Goal: Task Accomplishment & Management: Use online tool/utility

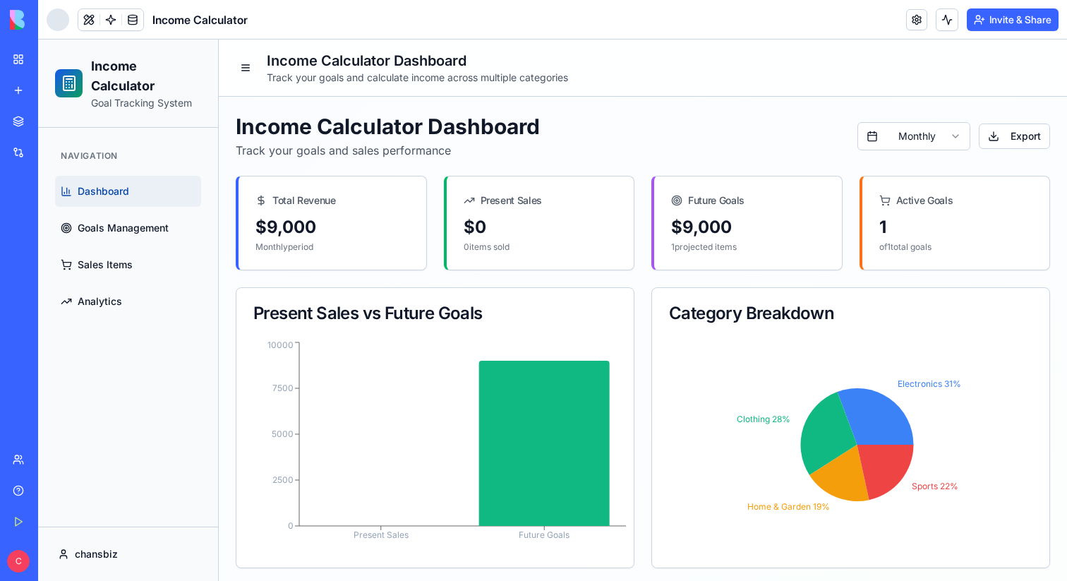
scroll to position [16, 0]
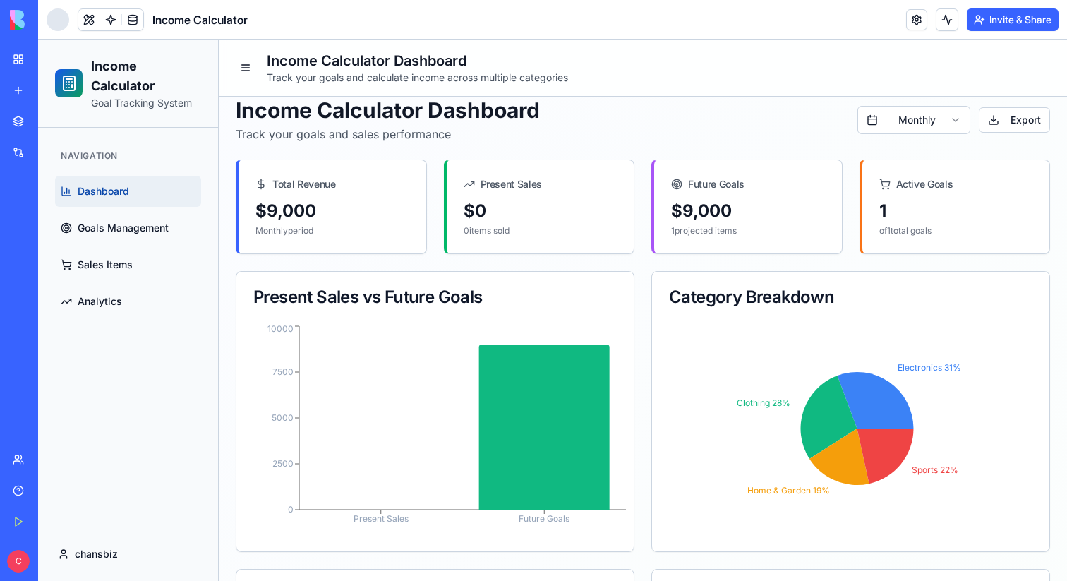
click at [104, 245] on ul "Dashboard Goals Management Sales Items Analytics" at bounding box center [128, 246] width 146 height 141
click at [103, 217] on link "Goals Management" at bounding box center [128, 227] width 146 height 31
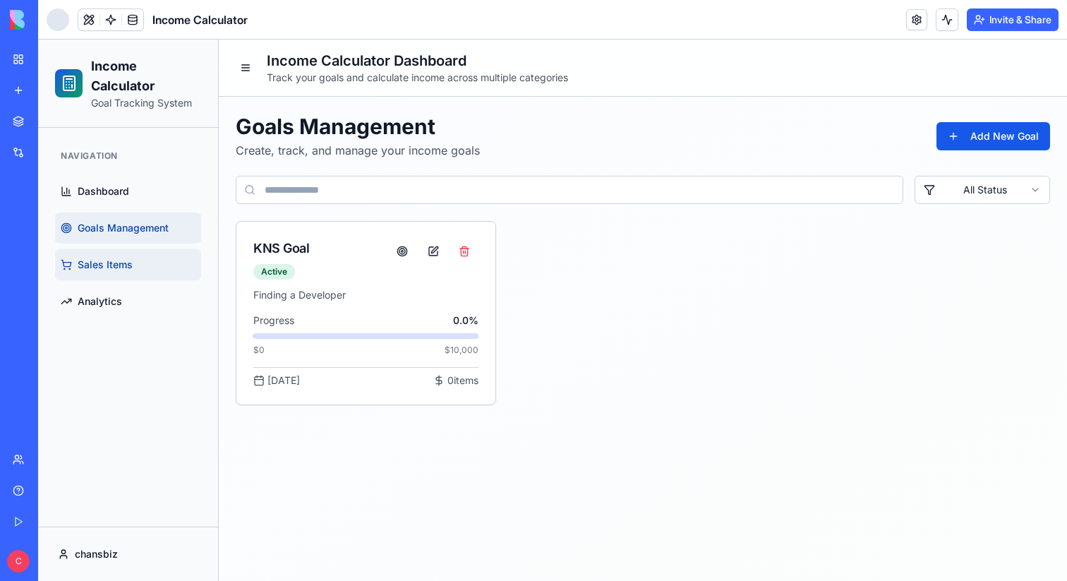
click at [90, 263] on span "Sales Items" at bounding box center [105, 265] width 55 height 14
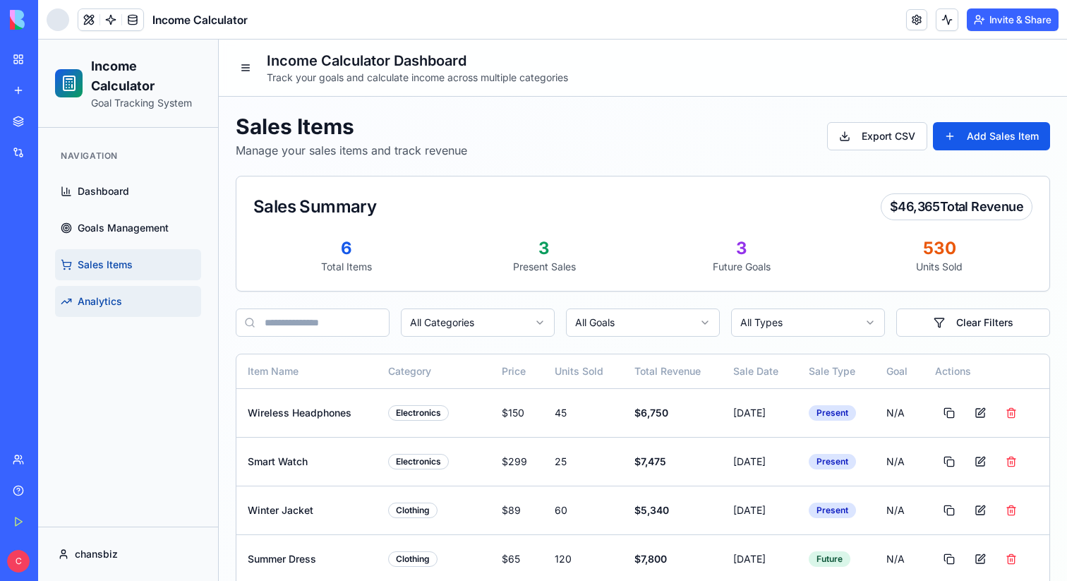
click at [139, 294] on link "Analytics" at bounding box center [128, 301] width 146 height 31
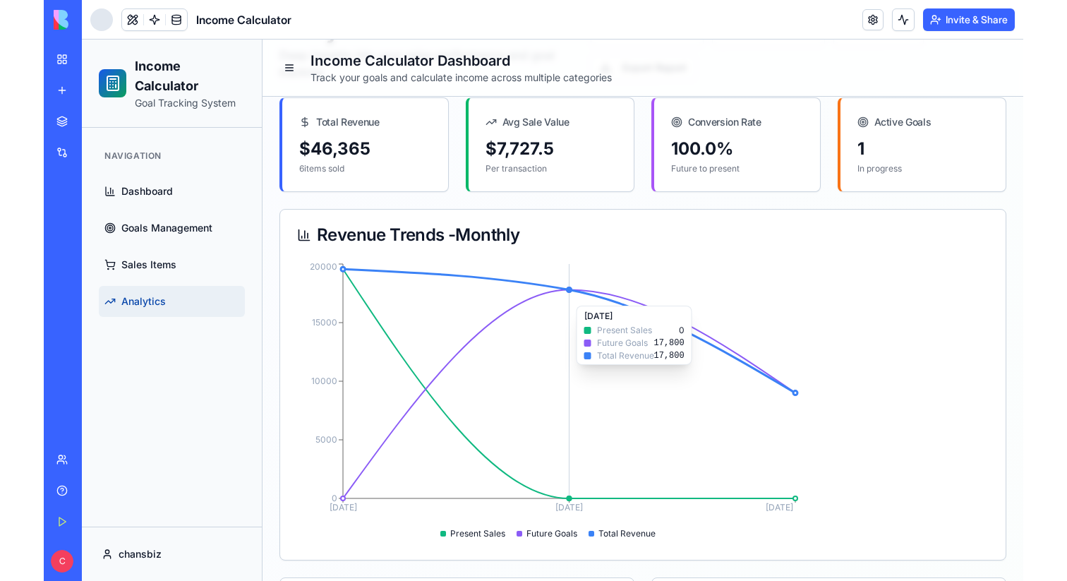
scroll to position [96, 0]
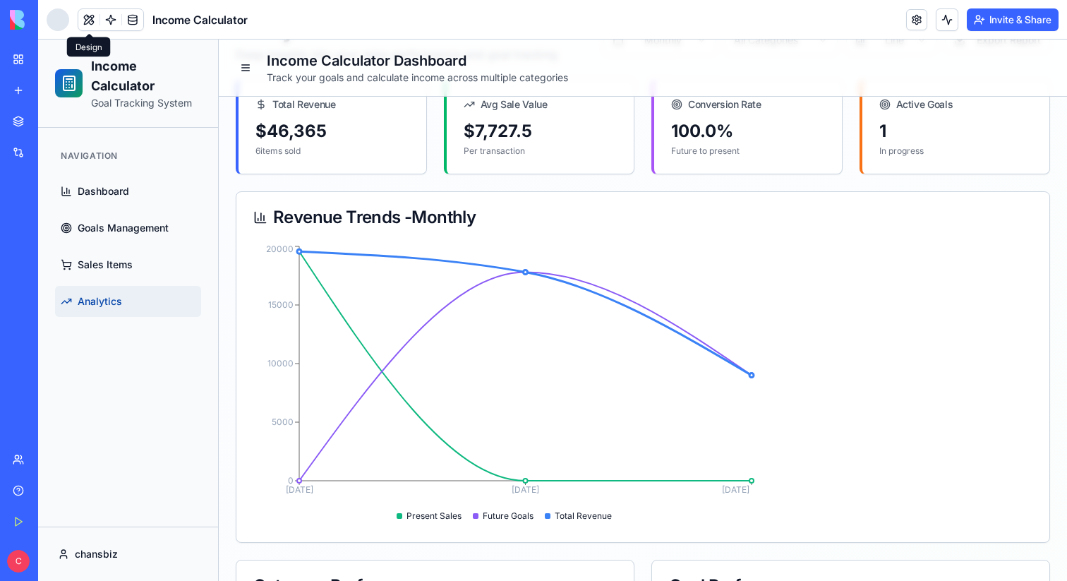
click at [89, 11] on button at bounding box center [88, 19] width 21 height 21
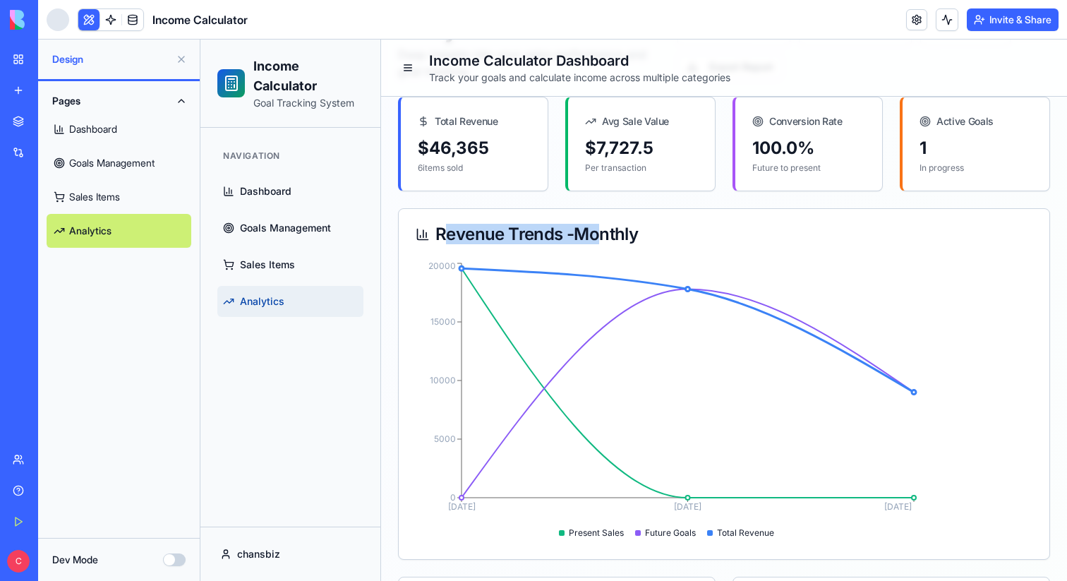
drag, startPoint x: 467, startPoint y: 236, endPoint x: 600, endPoint y: 236, distance: 133.3
click at [600, 236] on div "Revenue Trends - Monthly" at bounding box center [724, 234] width 617 height 17
copy div "evenue Trends - Mo"
click at [172, 557] on button "Dev Mode" at bounding box center [174, 559] width 23 height 13
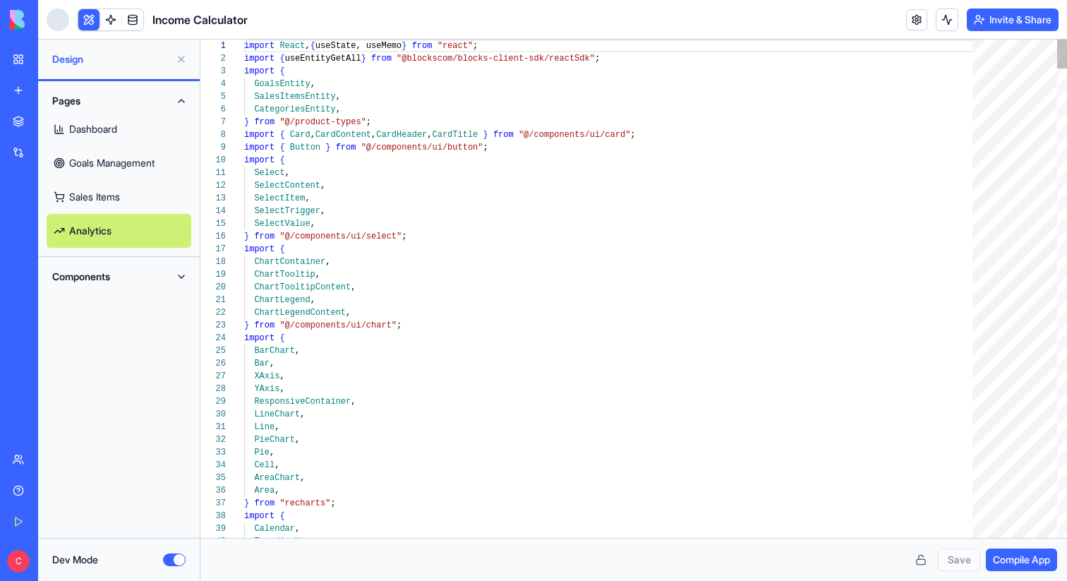
scroll to position [127, 0]
type textarea "**********"
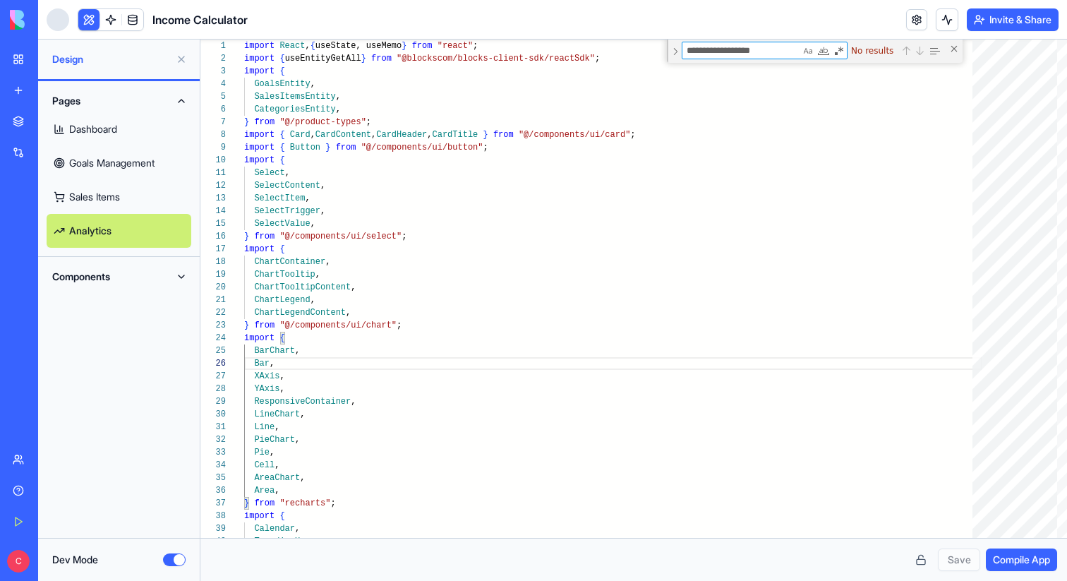
type textarea "**********"
click at [94, 272] on button "Components" at bounding box center [119, 276] width 145 height 23
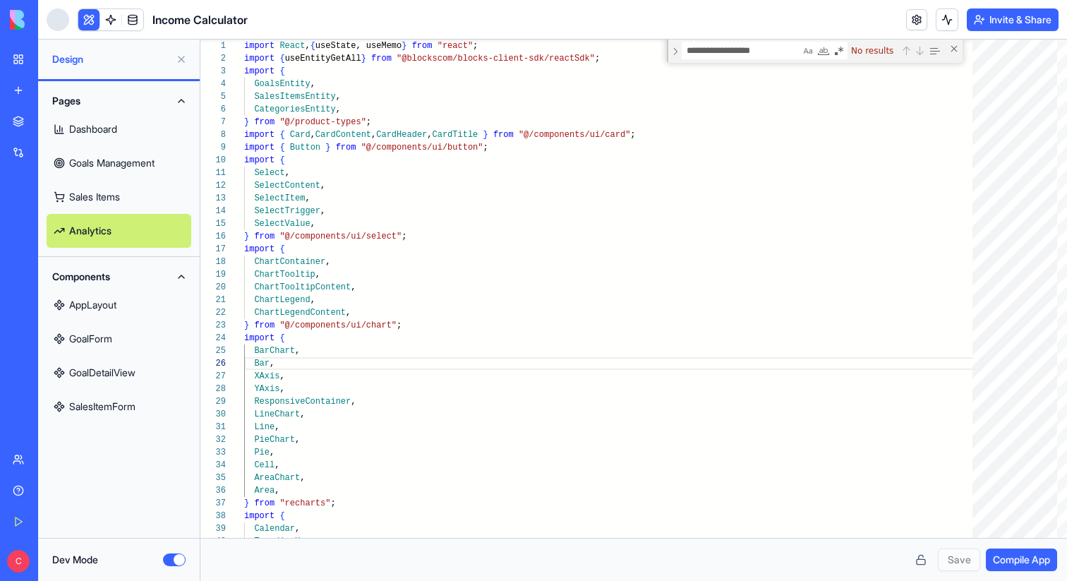
click at [111, 341] on link "GoalForm" at bounding box center [119, 339] width 145 height 34
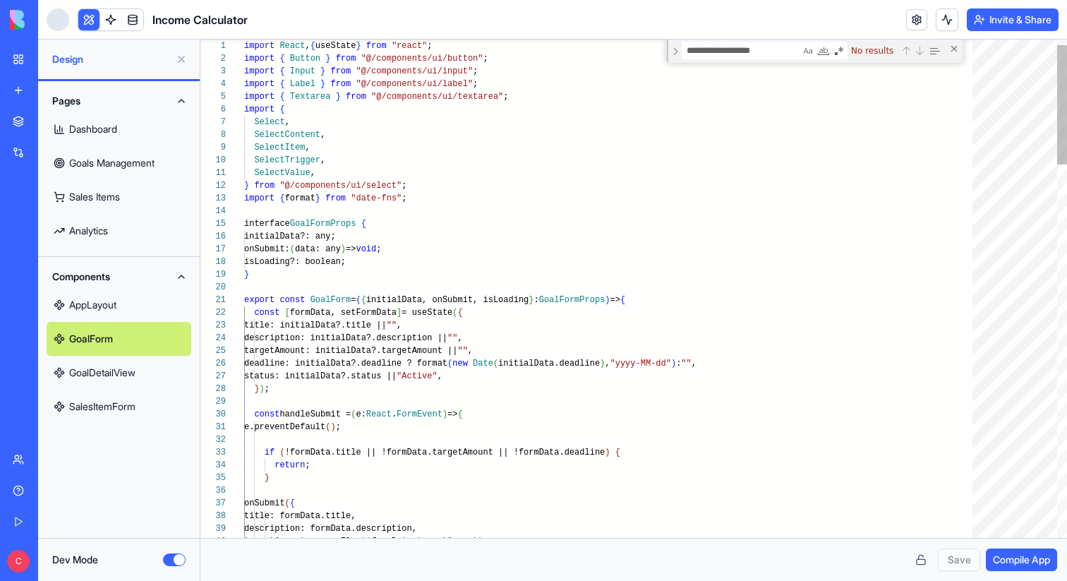
scroll to position [25, 30]
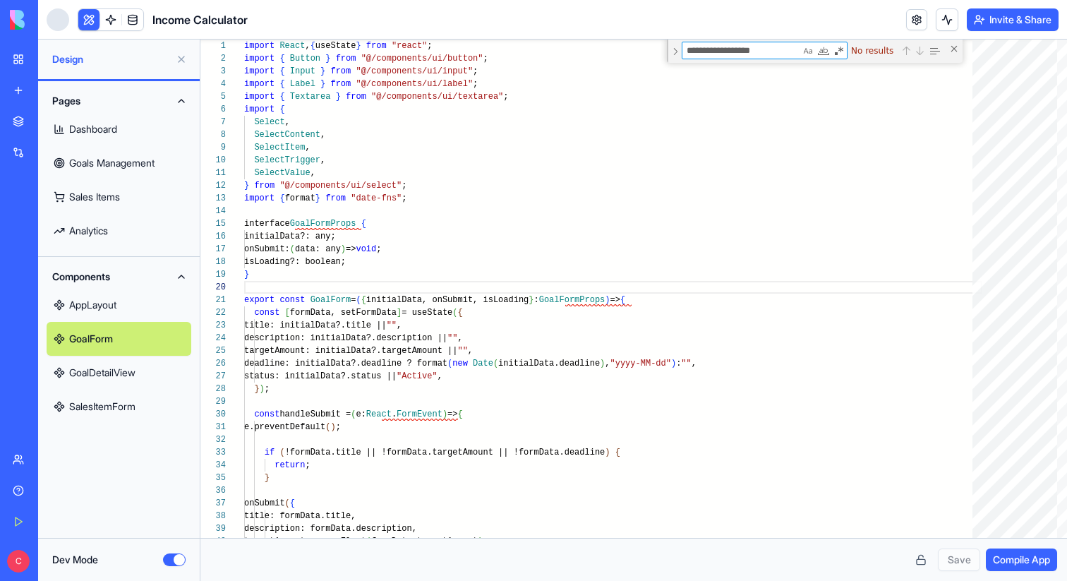
click at [143, 368] on link "GoalDetailView" at bounding box center [119, 373] width 145 height 34
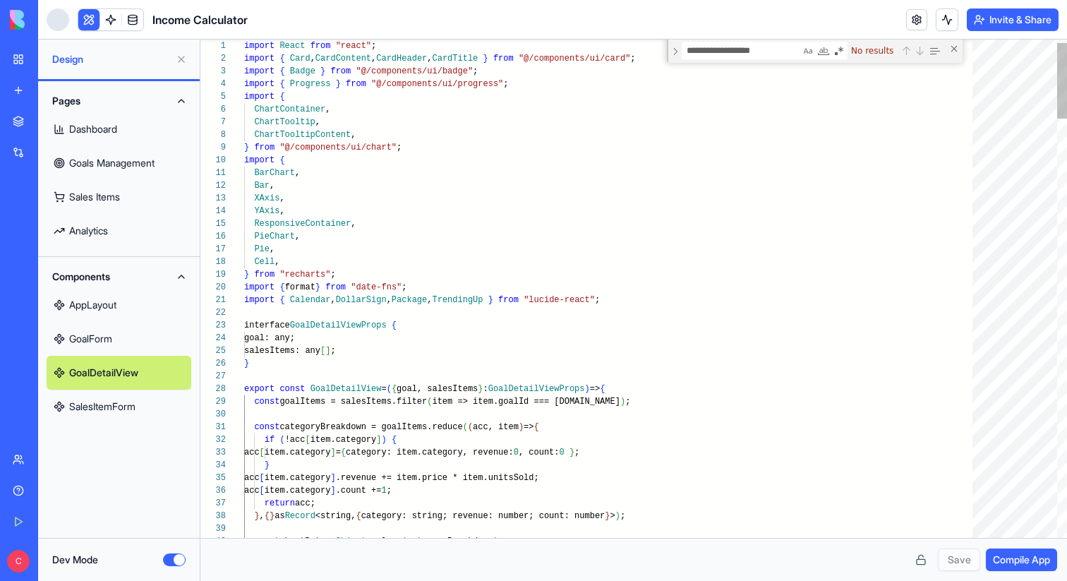
scroll to position [89, 36]
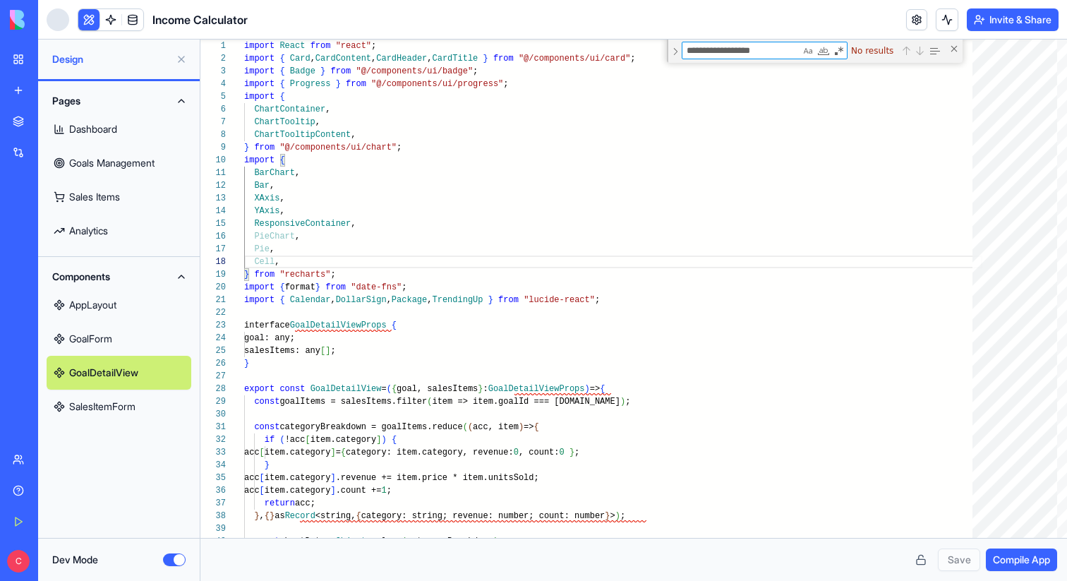
click at [147, 405] on link "SalesItemForm" at bounding box center [119, 406] width 145 height 34
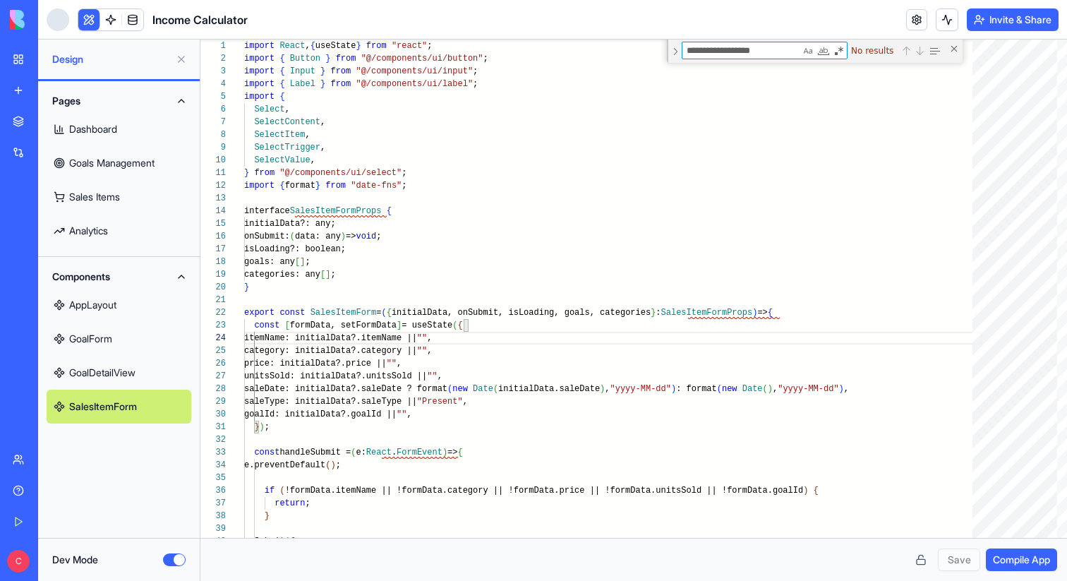
click at [120, 129] on link "Dashboard" at bounding box center [119, 129] width 145 height 34
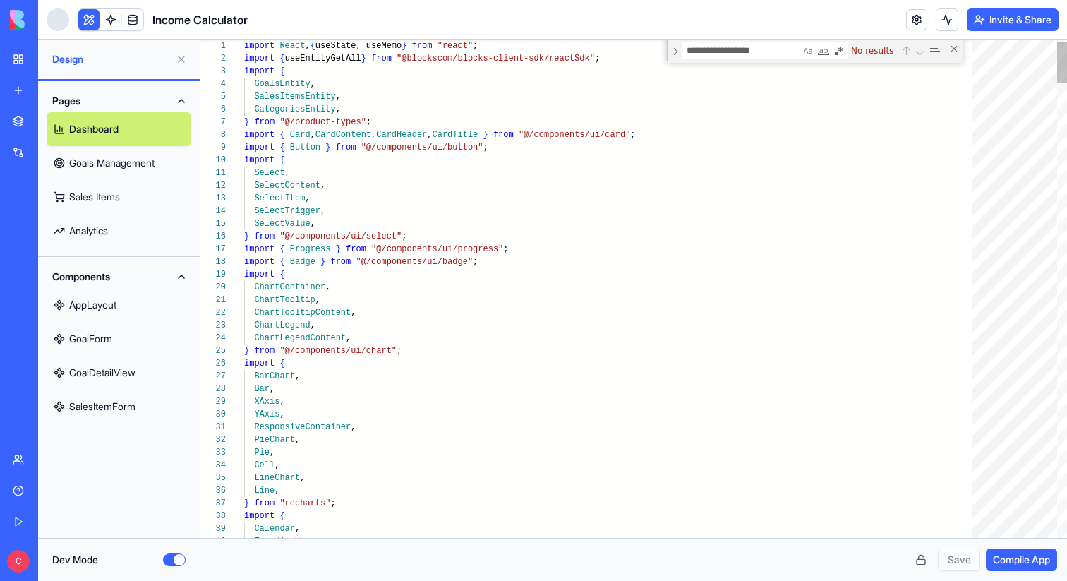
type textarea "**********"
click at [171, 558] on button "Dev Mode" at bounding box center [174, 559] width 23 height 13
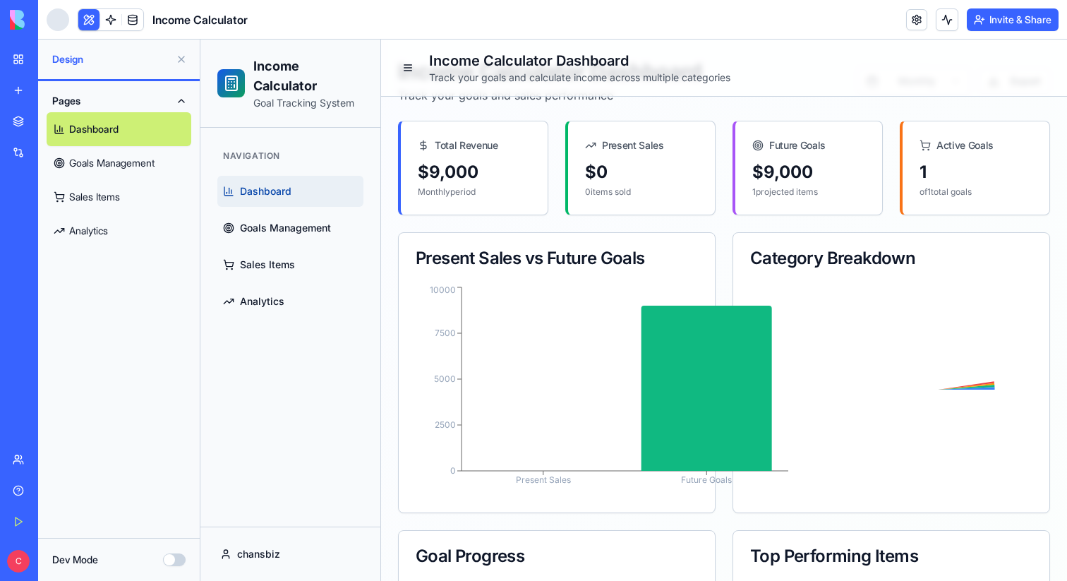
scroll to position [74, 0]
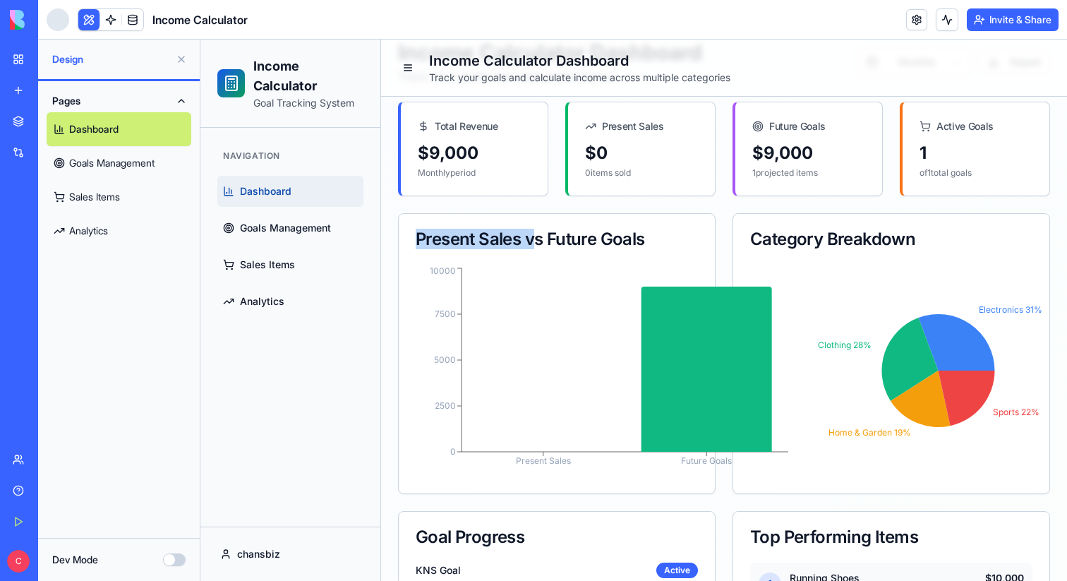
drag, startPoint x: 413, startPoint y: 241, endPoint x: 533, endPoint y: 241, distance: 119.9
click at [534, 241] on div "Present Sales vs Future Goals" at bounding box center [557, 239] width 316 height 51
click at [298, 234] on span "Goals Management" at bounding box center [285, 228] width 91 height 14
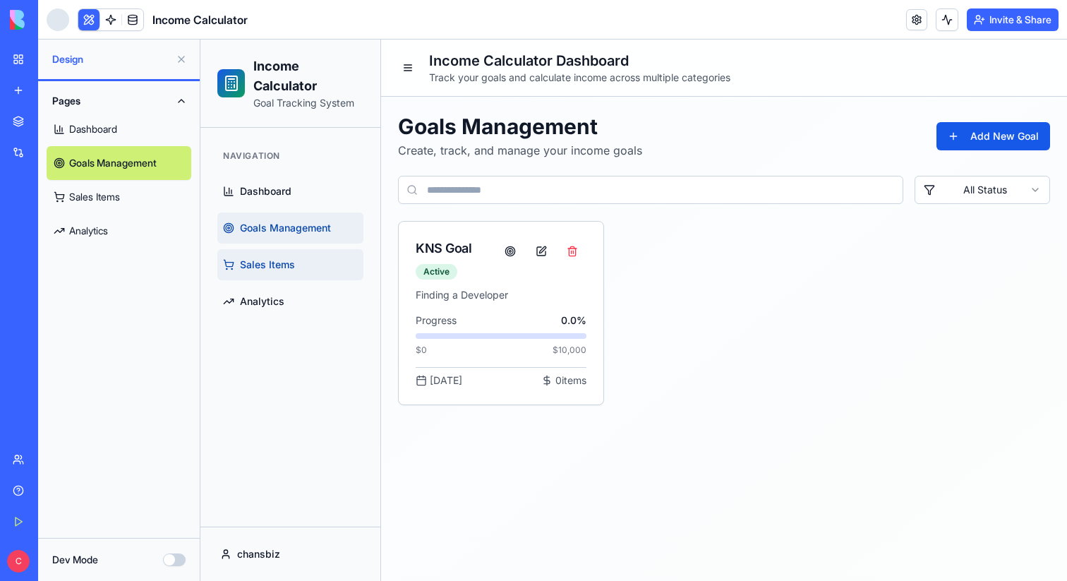
click at [284, 272] on link "Sales Items" at bounding box center [290, 264] width 146 height 31
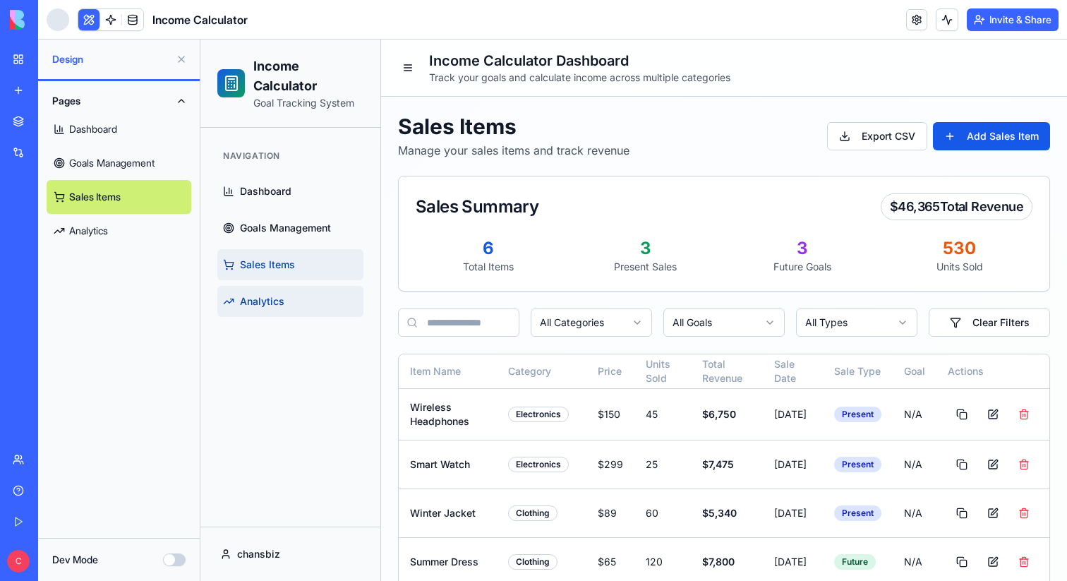
click at [284, 301] on link "Analytics" at bounding box center [290, 301] width 146 height 31
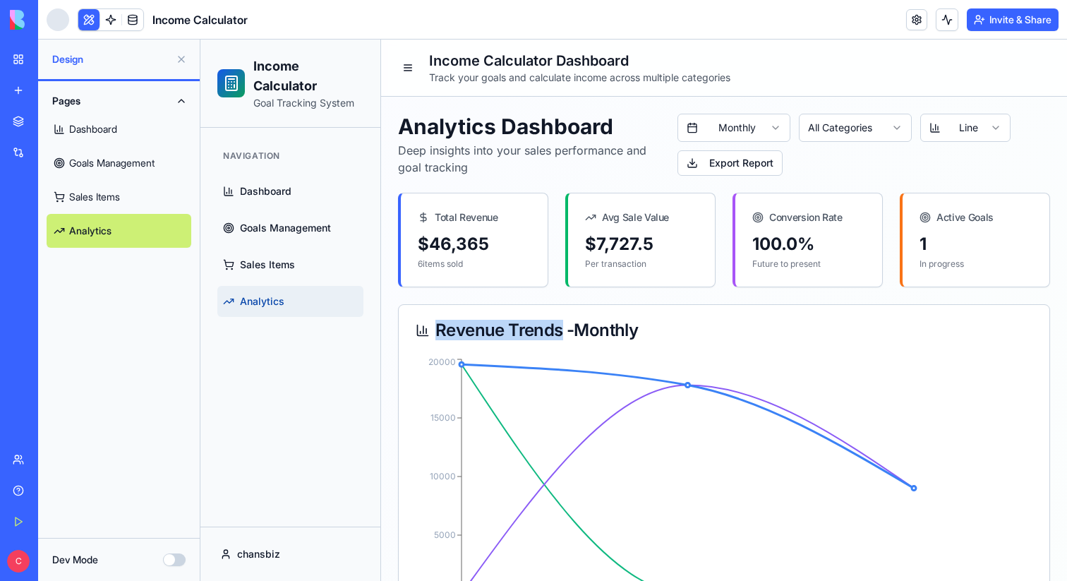
drag, startPoint x: 437, startPoint y: 332, endPoint x: 561, endPoint y: 333, distance: 124.2
click at [561, 333] on div "Revenue Trends - Monthly" at bounding box center [724, 330] width 617 height 17
copy div "Revenue Trends"
click at [170, 562] on button "Dev Mode" at bounding box center [174, 559] width 23 height 13
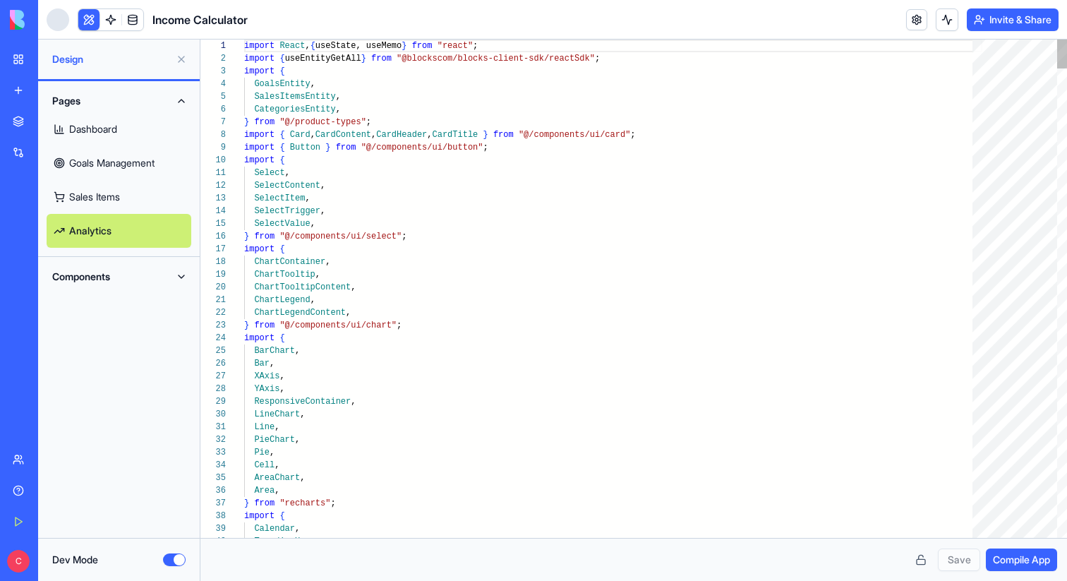
scroll to position [127, 0]
type textarea "**********"
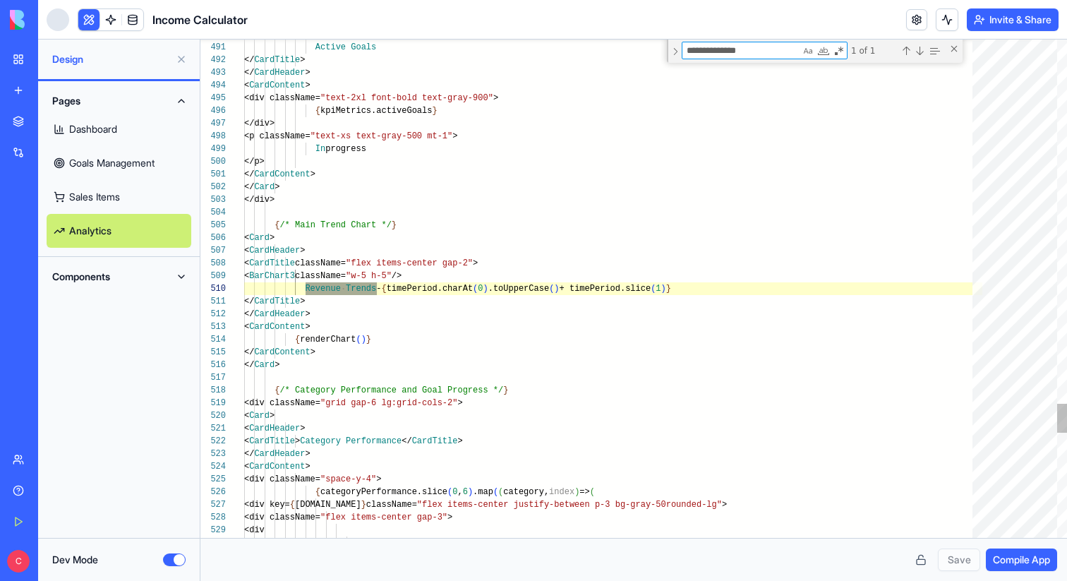
type textarea "**********"
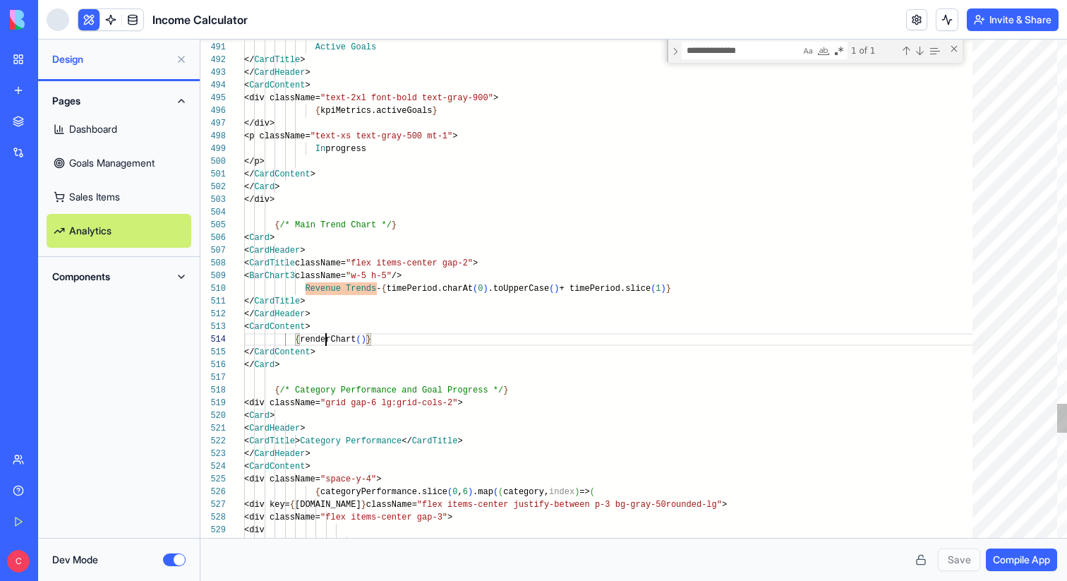
scroll to position [38, 112]
type textarea "**********"
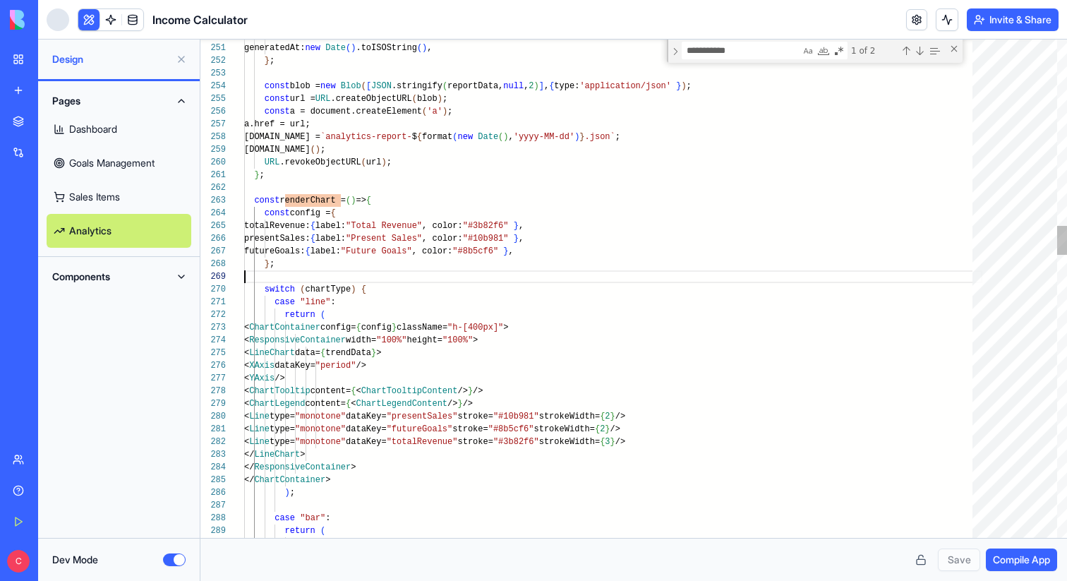
scroll to position [102, 0]
drag, startPoint x: 600, startPoint y: 330, endPoint x: 626, endPoint y: 330, distance: 26.1
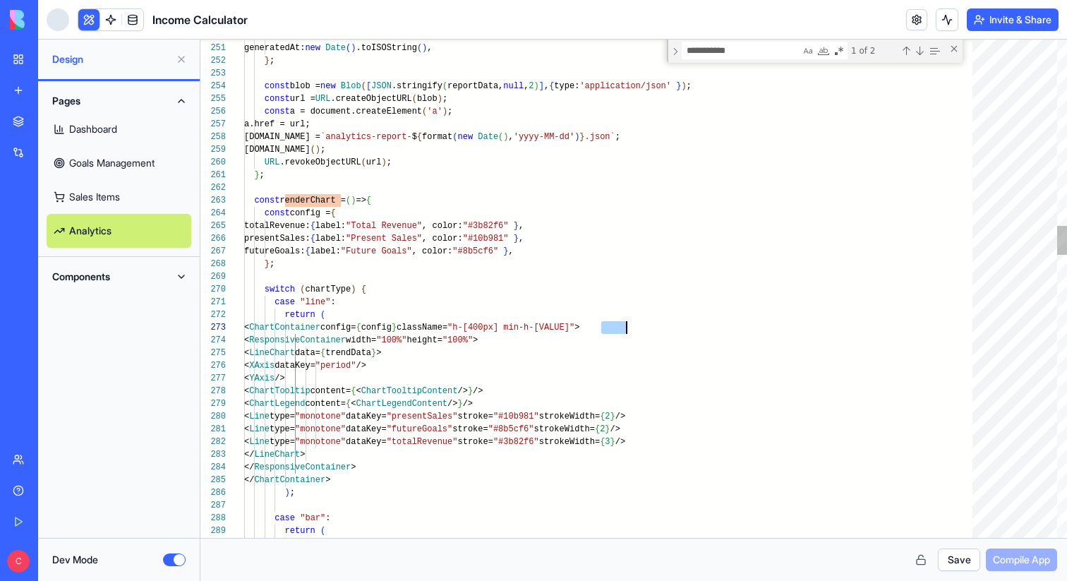
type textarea "**********"
click at [960, 560] on button "Save" at bounding box center [959, 559] width 42 height 23
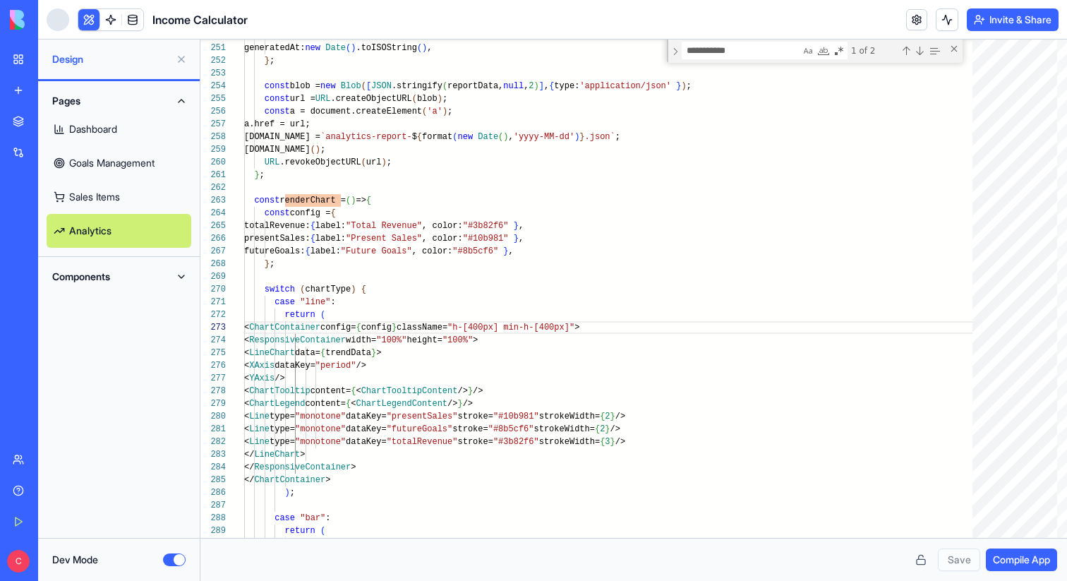
click at [1017, 561] on span "Compile App" at bounding box center [1021, 559] width 57 height 14
